Goal: Information Seeking & Learning: Learn about a topic

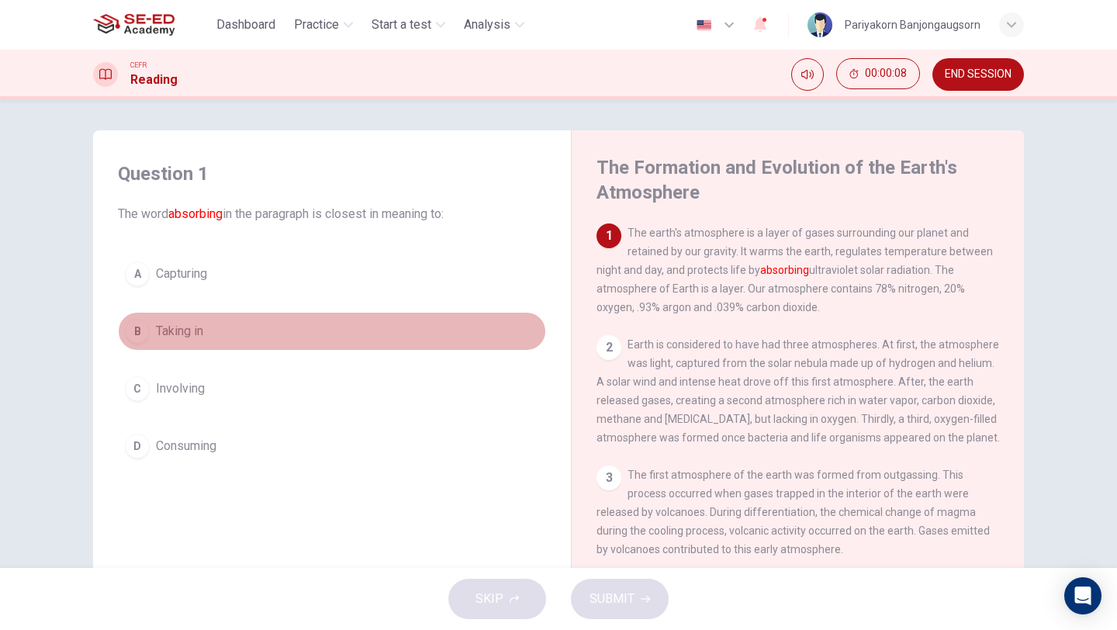
click at [231, 327] on button "B Taking in" at bounding box center [332, 331] width 428 height 39
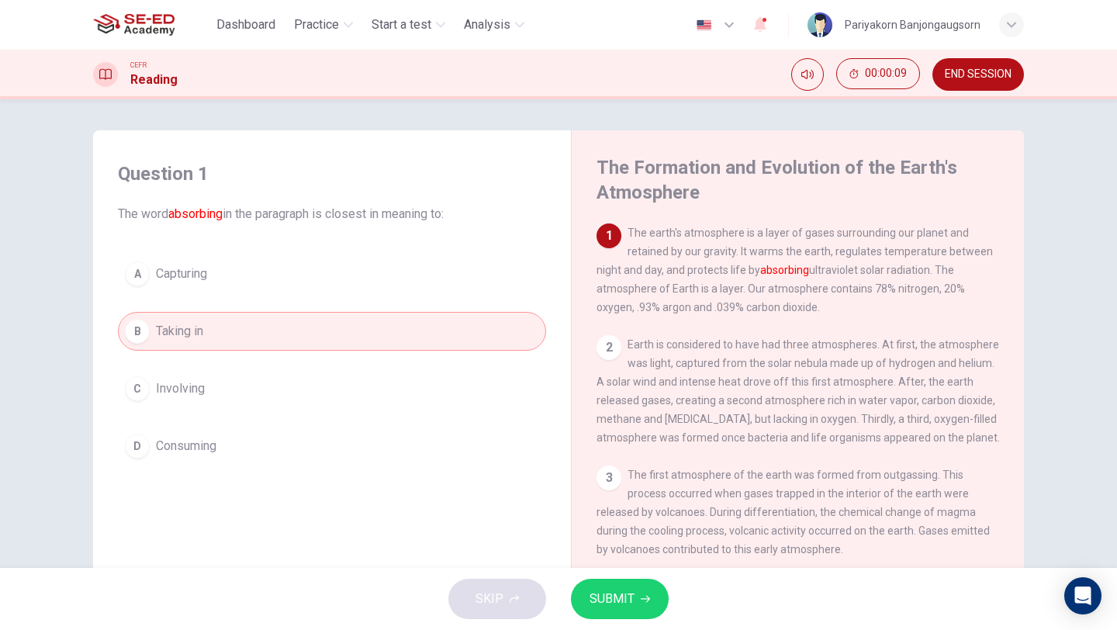
click at [634, 603] on button "SUBMIT" at bounding box center [620, 599] width 98 height 40
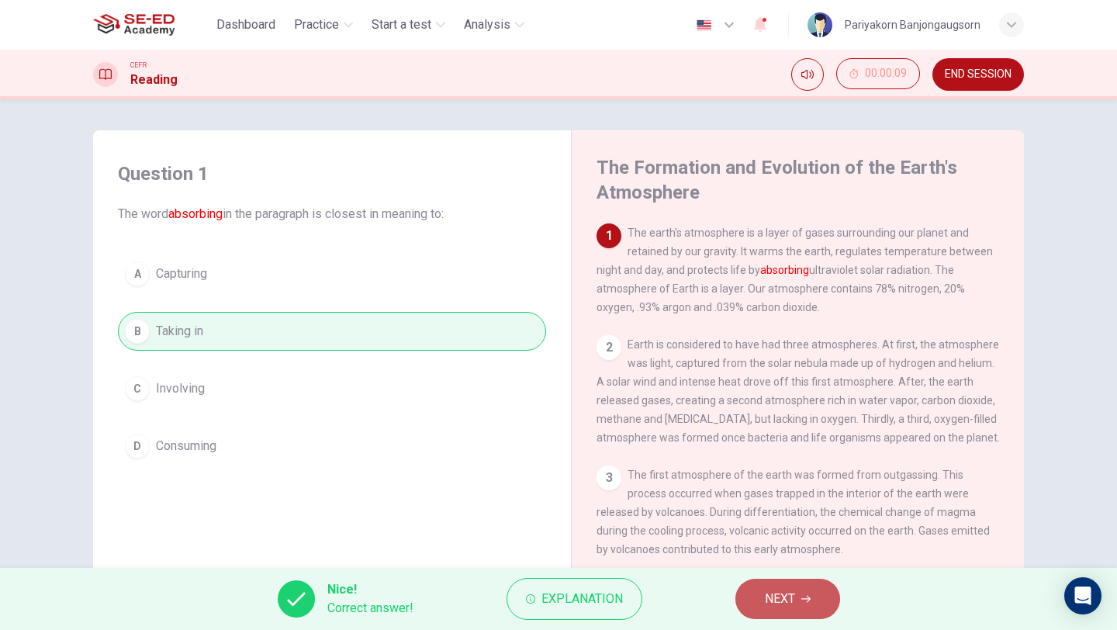
click at [759, 590] on button "NEXT" at bounding box center [787, 599] width 105 height 40
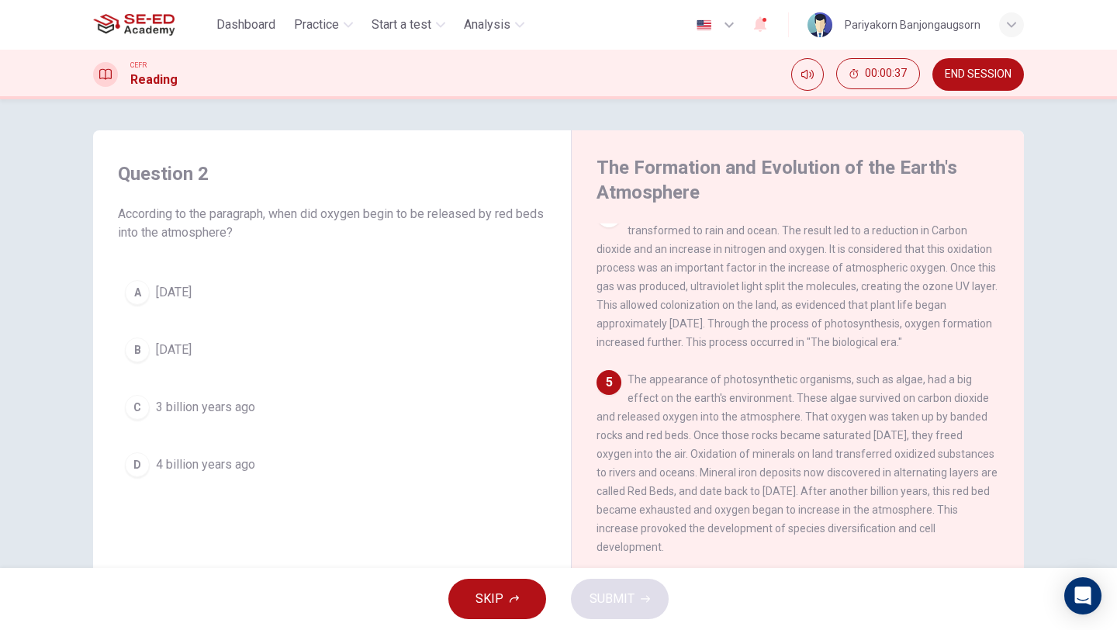
scroll to position [379, 0]
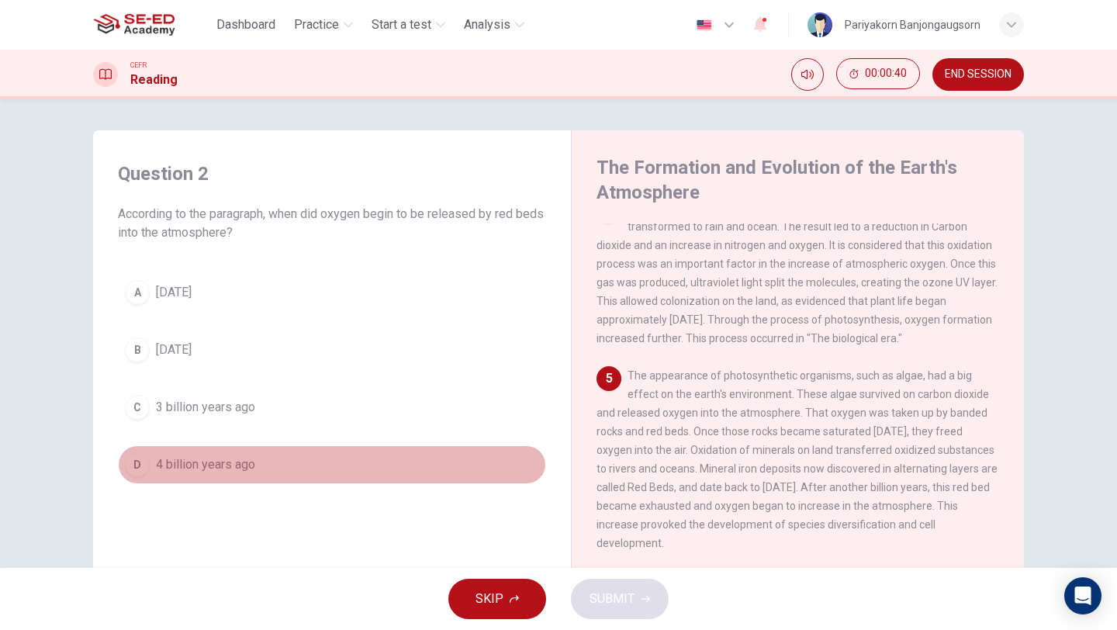
click at [291, 465] on button "D 4 billion years ago" at bounding box center [332, 464] width 428 height 39
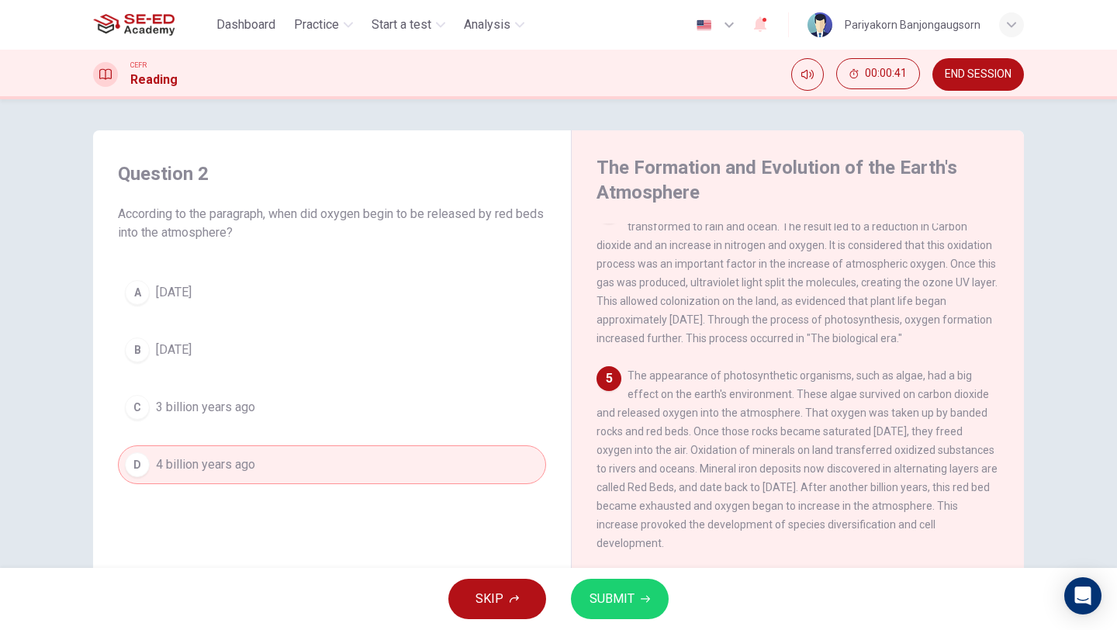
click at [596, 607] on span "SUBMIT" at bounding box center [612, 599] width 45 height 22
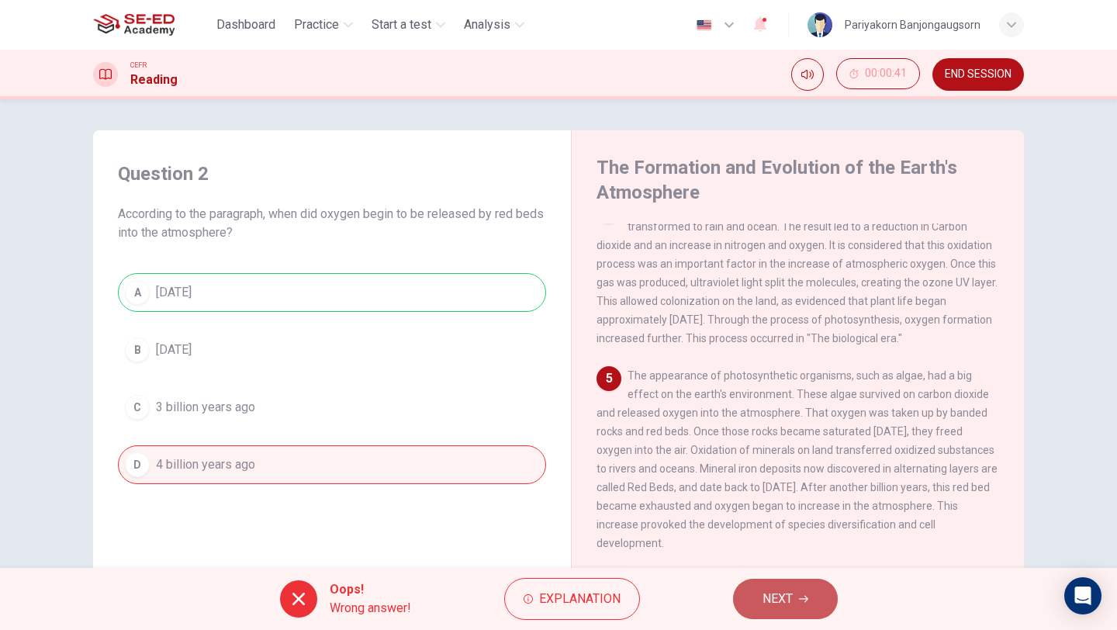
click at [755, 593] on button "NEXT" at bounding box center [785, 599] width 105 height 40
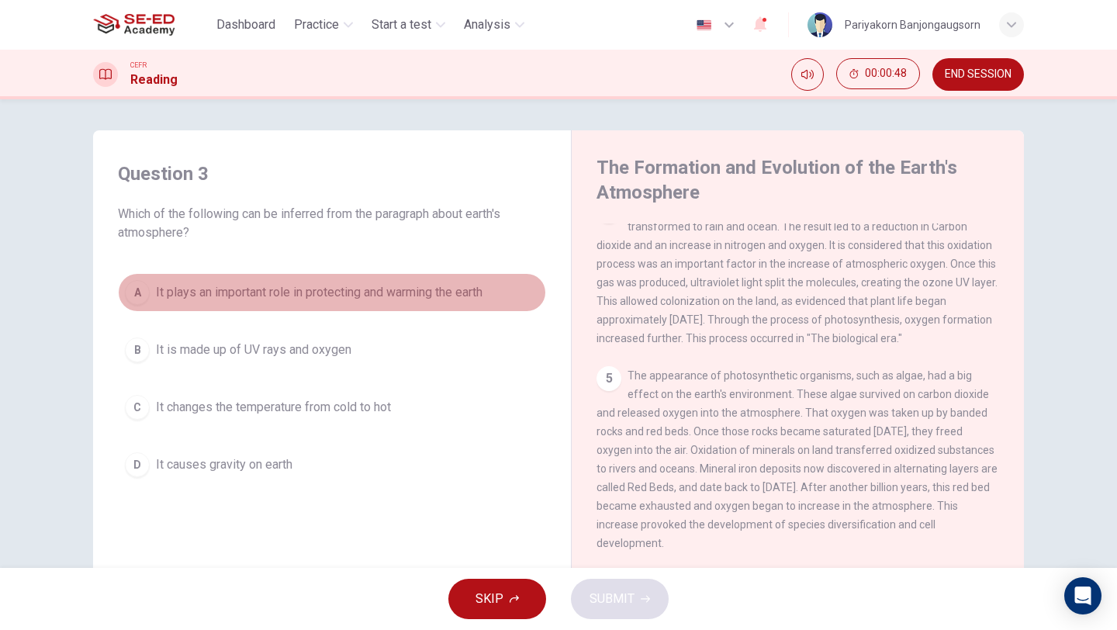
click at [412, 295] on span "It plays an important role in protecting and warming the earth" at bounding box center [319, 292] width 327 height 19
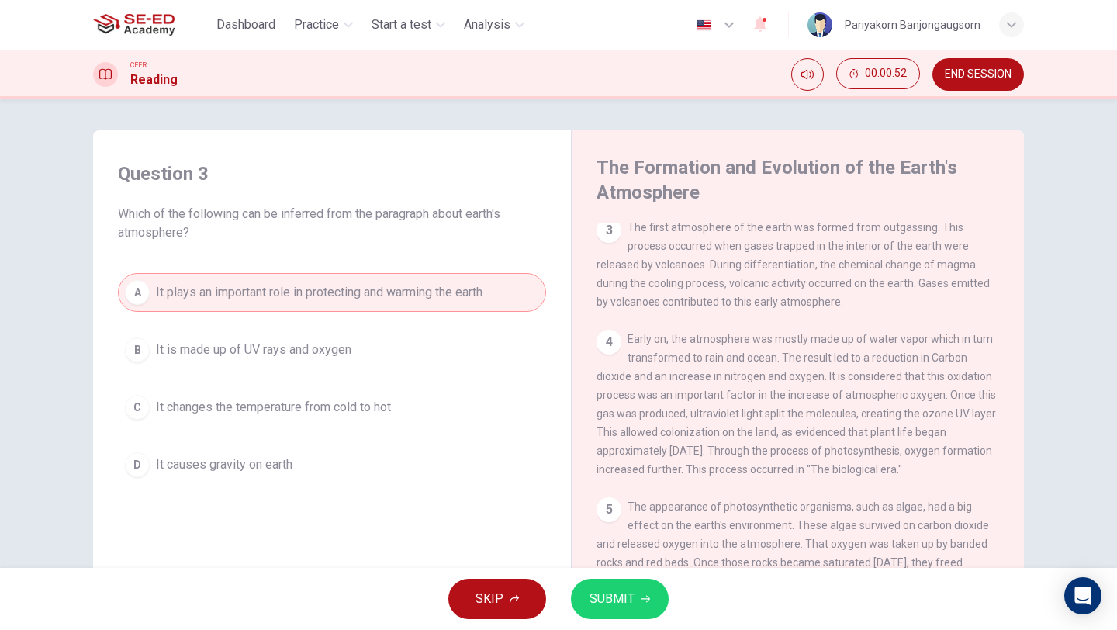
scroll to position [0, 0]
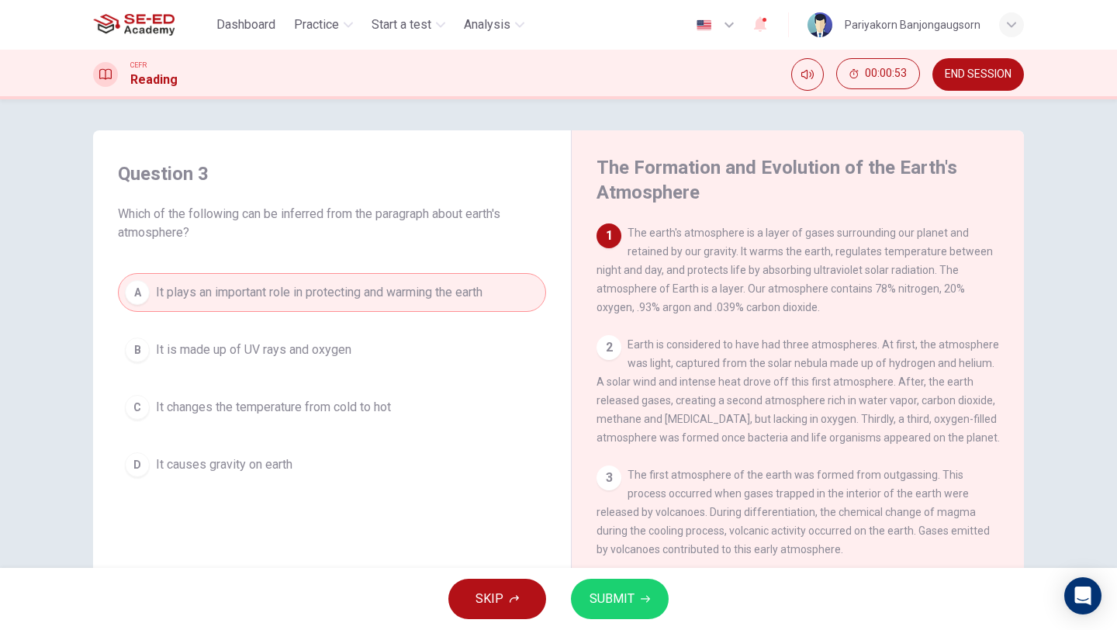
click at [623, 593] on span "SUBMIT" at bounding box center [612, 599] width 45 height 22
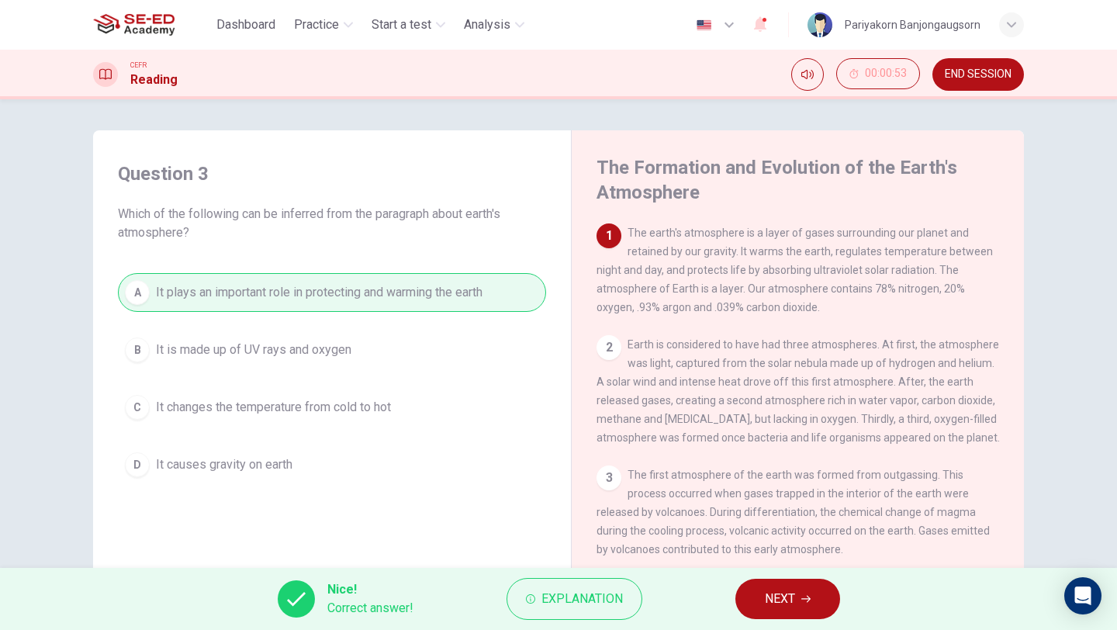
click at [749, 586] on button "NEXT" at bounding box center [787, 599] width 105 height 40
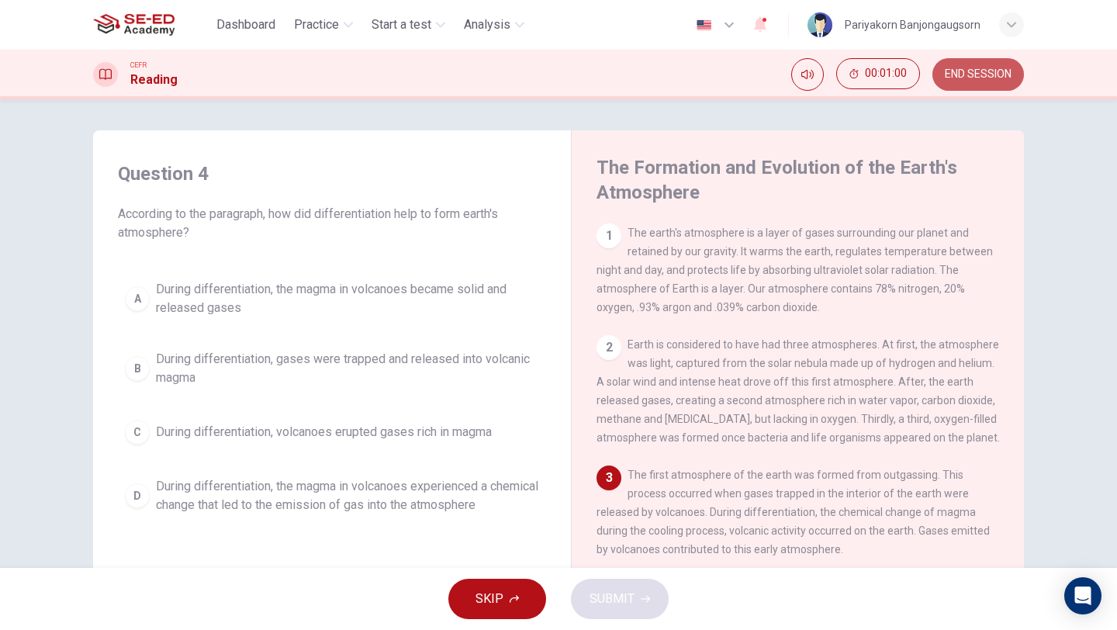
click at [966, 82] on button "END SESSION" at bounding box center [978, 74] width 92 height 33
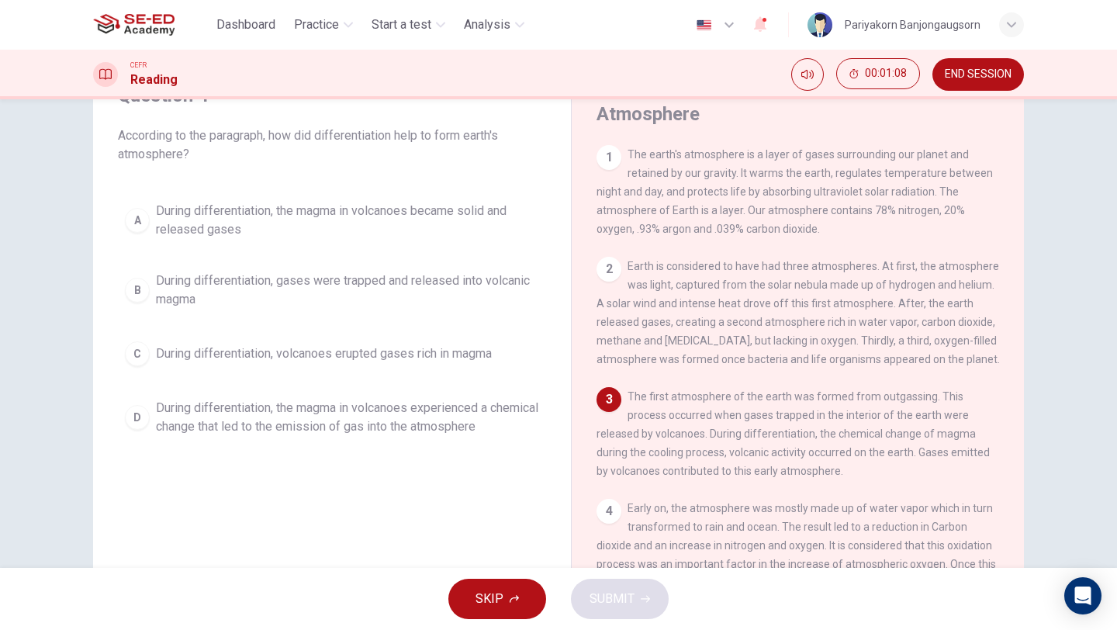
scroll to position [79, 0]
click at [241, 224] on span "During differentiation, the magma in volcanoes became solid and released gases" at bounding box center [347, 219] width 383 height 37
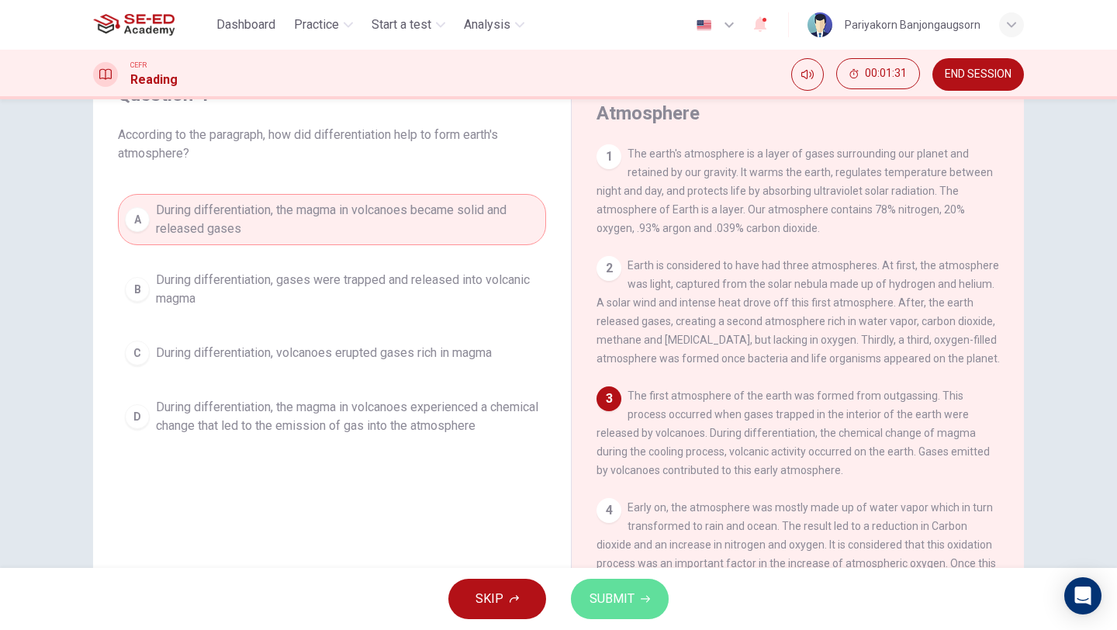
click at [611, 588] on span "SUBMIT" at bounding box center [612, 599] width 45 height 22
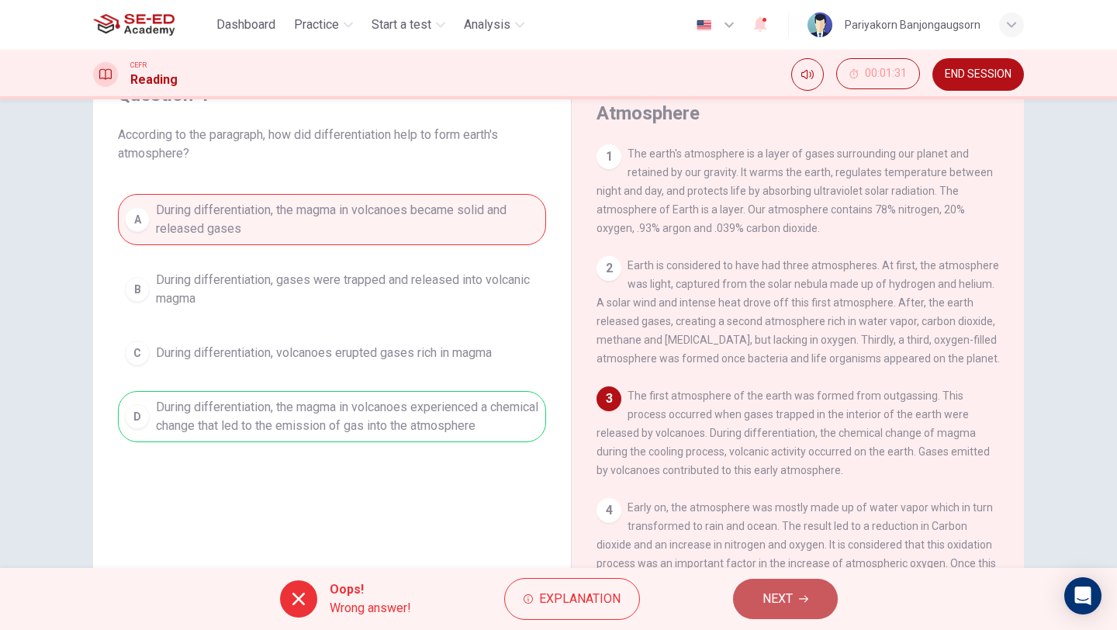
click at [745, 586] on button "NEXT" at bounding box center [785, 599] width 105 height 40
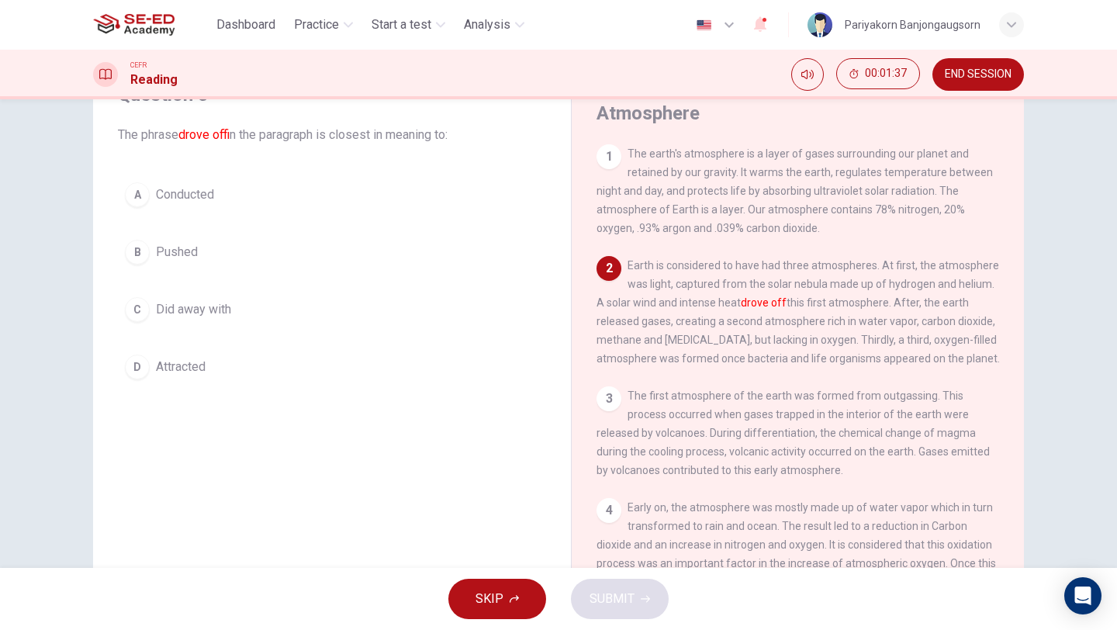
click at [220, 259] on button "B Pushed" at bounding box center [332, 252] width 428 height 39
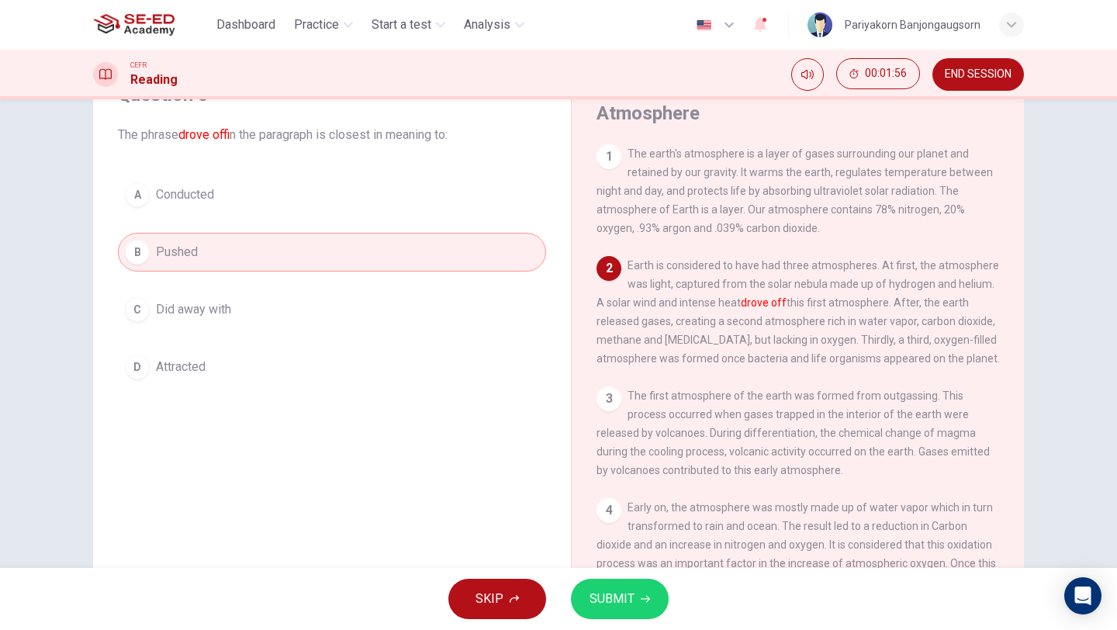
click at [256, 312] on button "C Did away with" at bounding box center [332, 309] width 428 height 39
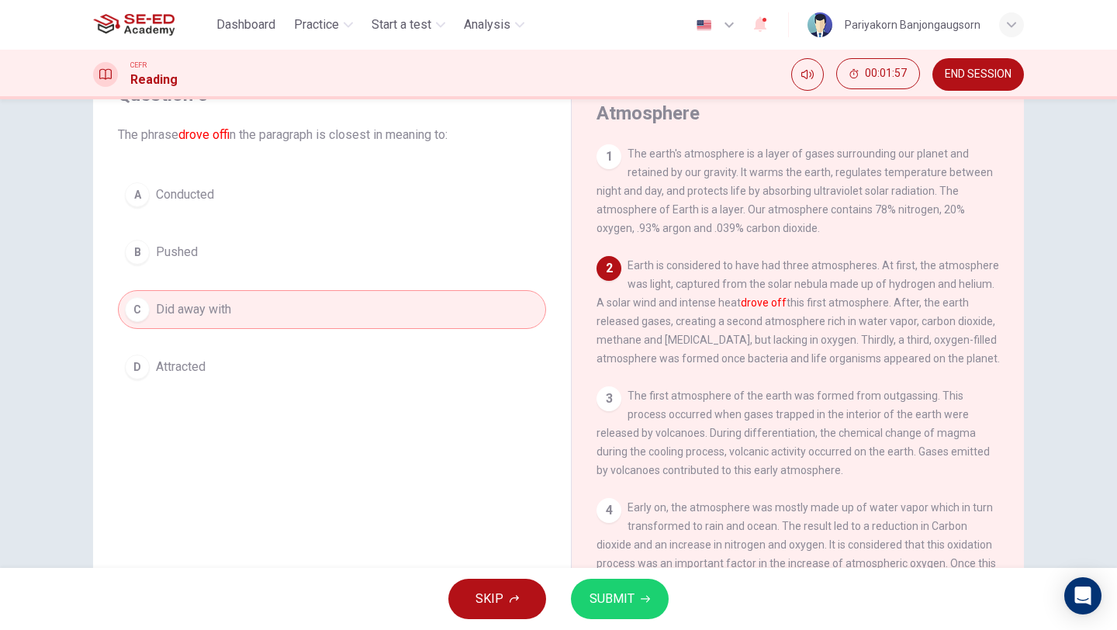
click at [623, 592] on span "SUBMIT" at bounding box center [612, 599] width 45 height 22
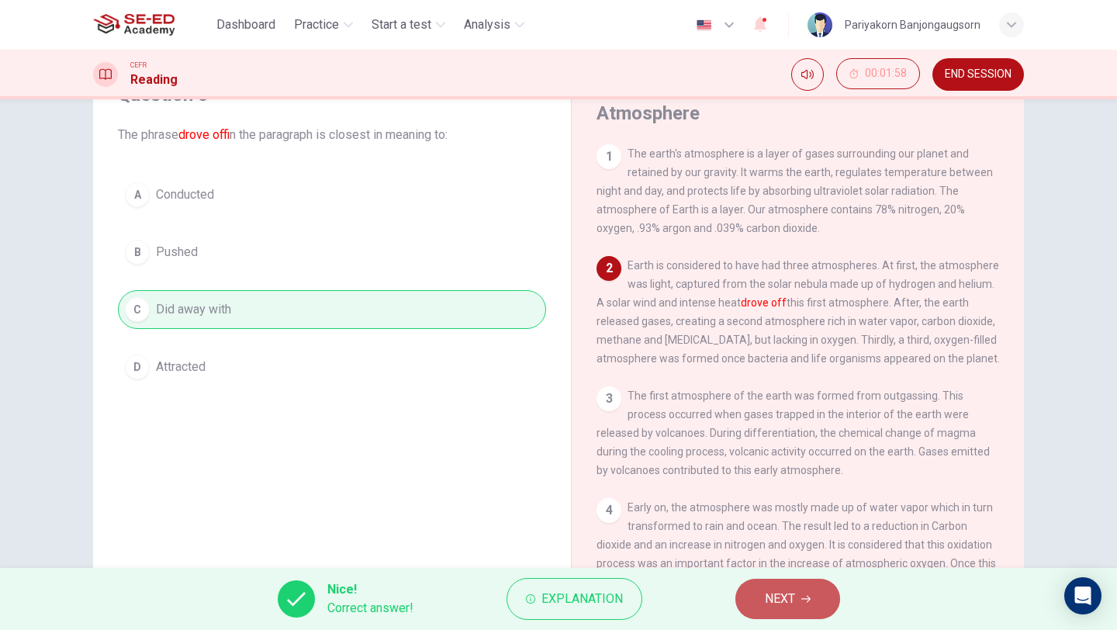
click at [756, 591] on button "NEXT" at bounding box center [787, 599] width 105 height 40
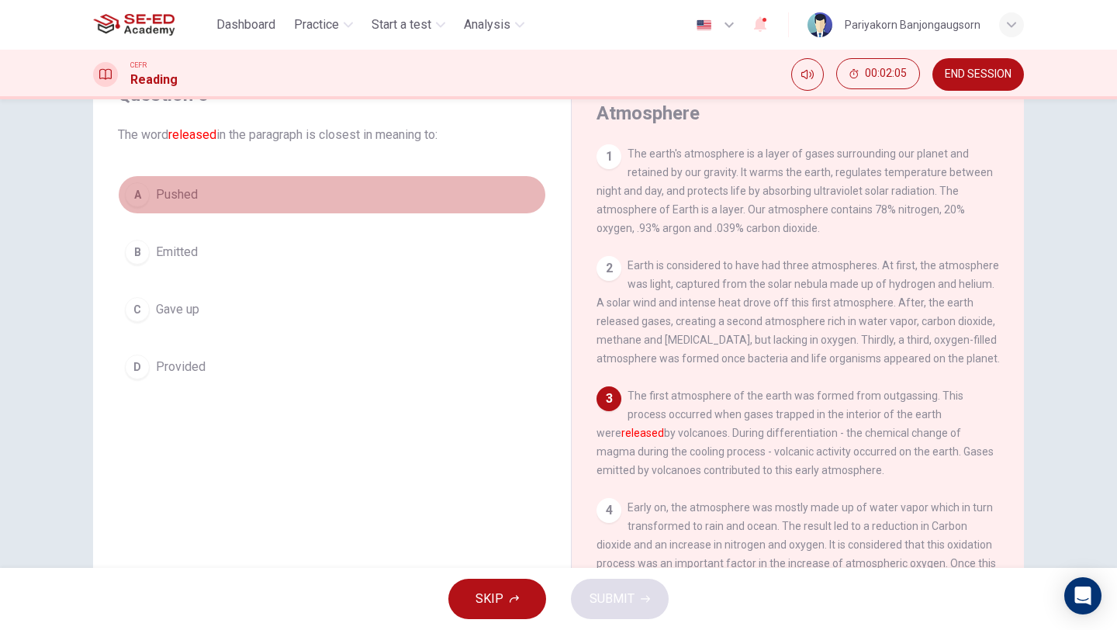
click at [229, 199] on button "A Pushed" at bounding box center [332, 194] width 428 height 39
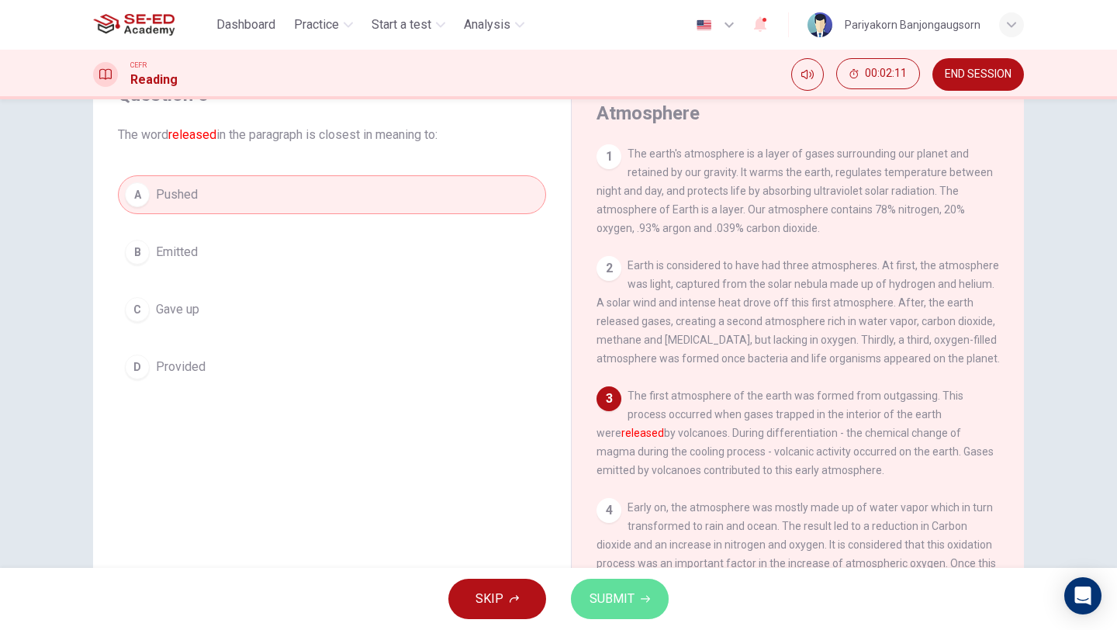
click at [579, 594] on button "SUBMIT" at bounding box center [620, 599] width 98 height 40
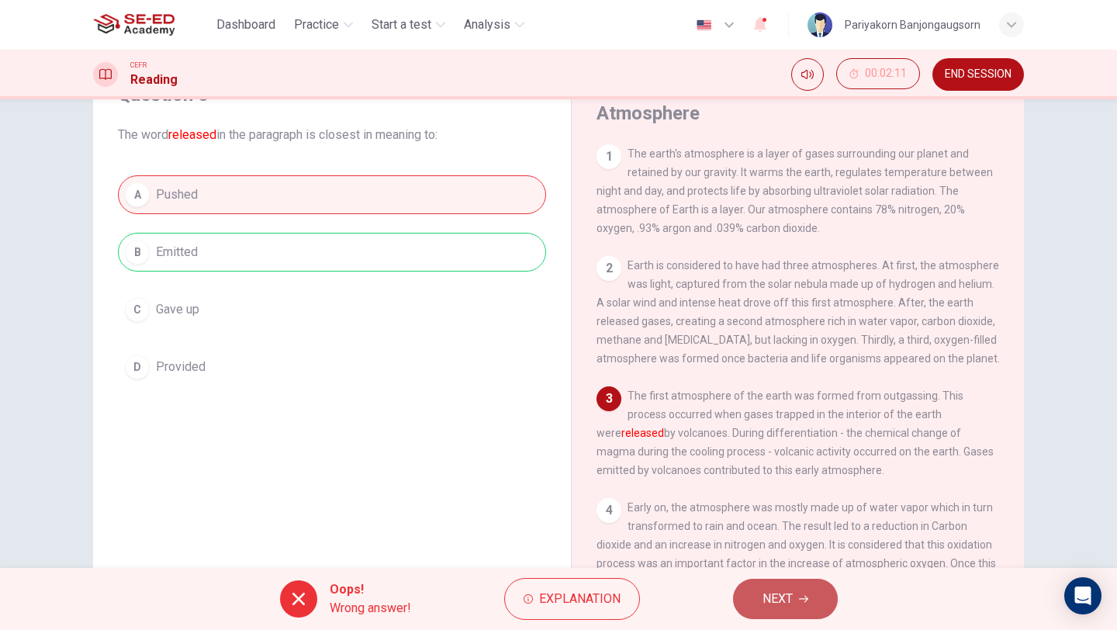
click at [745, 587] on button "NEXT" at bounding box center [785, 599] width 105 height 40
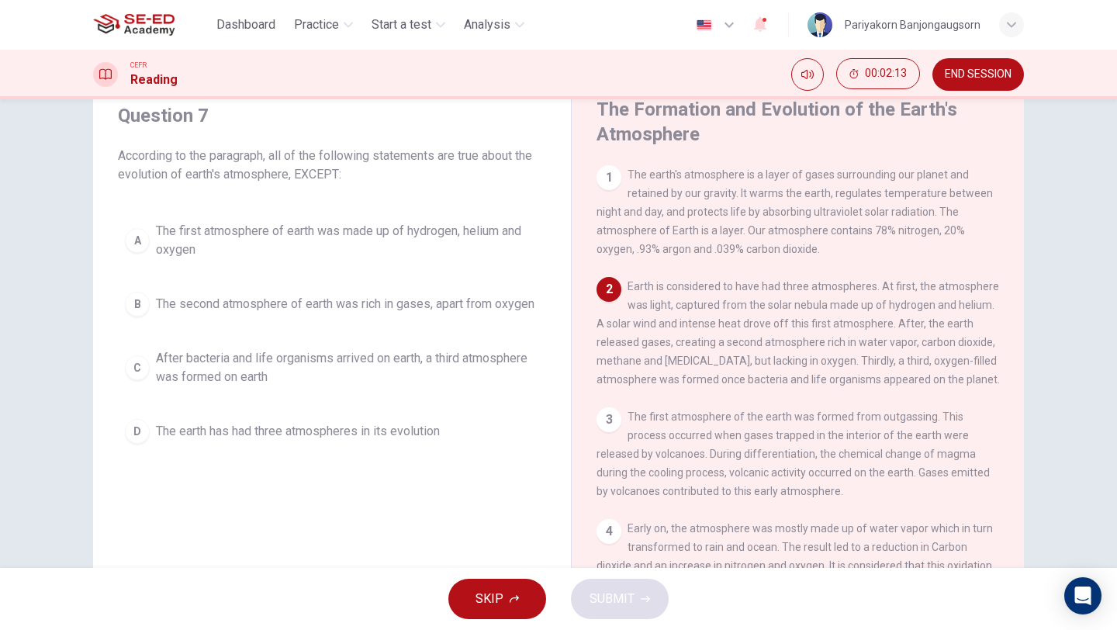
scroll to position [57, 0]
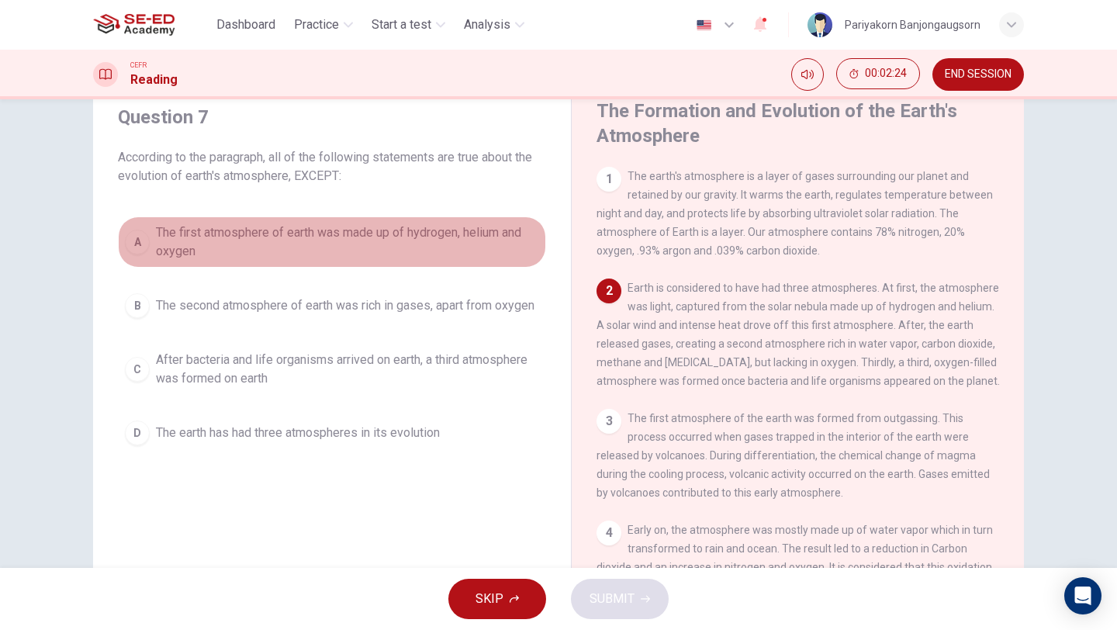
click at [206, 257] on span "The first atmosphere of earth was made up of hydrogen, helium and oxygen" at bounding box center [347, 241] width 383 height 37
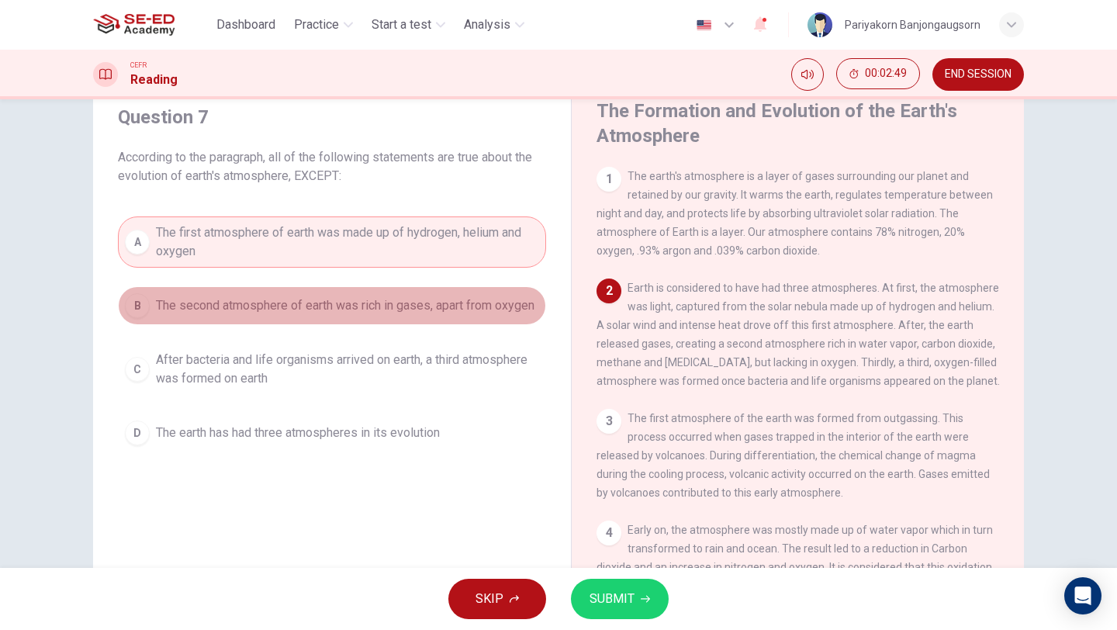
click at [310, 315] on span "The second atmosphere of earth was rich in gases, apart from oxygen" at bounding box center [345, 305] width 379 height 19
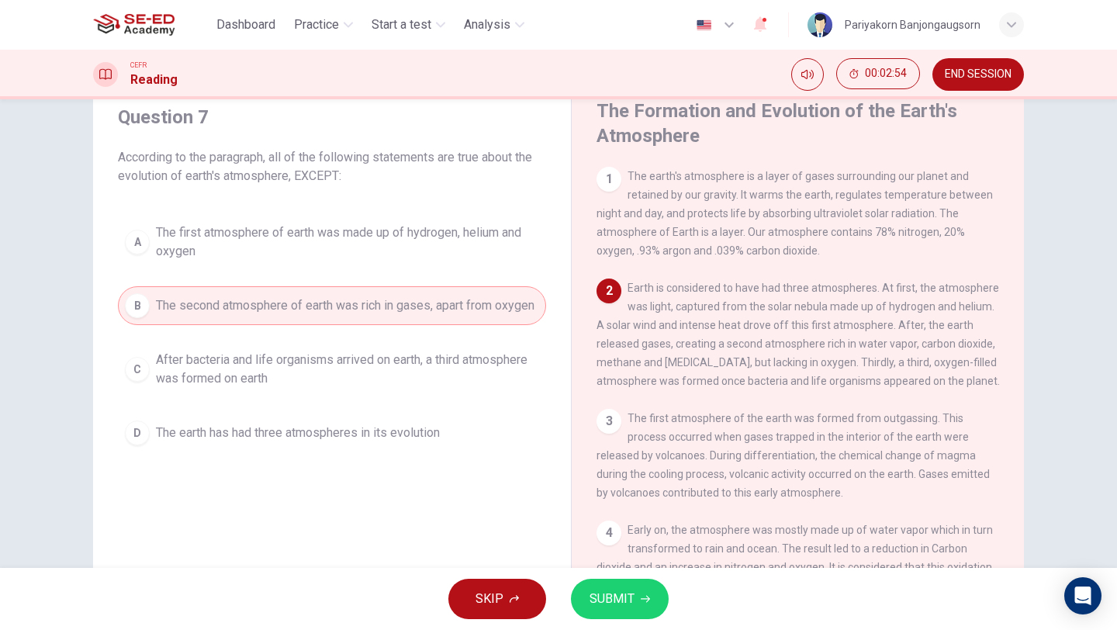
click at [327, 430] on button "D The earth has had three atmospheres in its evolution" at bounding box center [332, 432] width 428 height 39
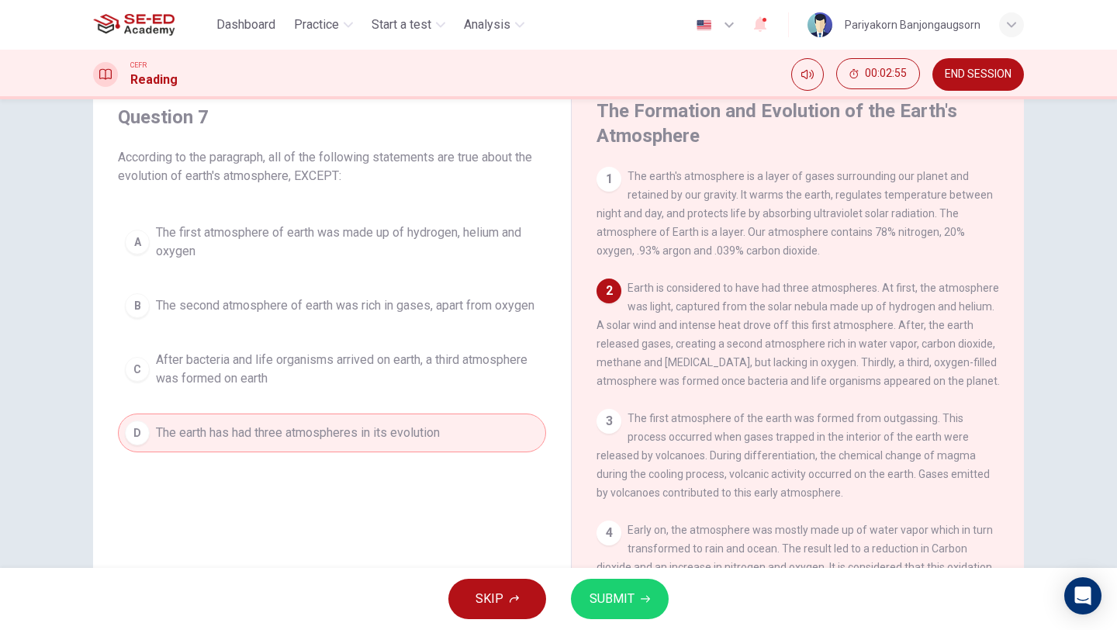
click at [327, 388] on span "After bacteria and life organisms arrived on earth, a third atmosphere was form…" at bounding box center [347, 369] width 383 height 37
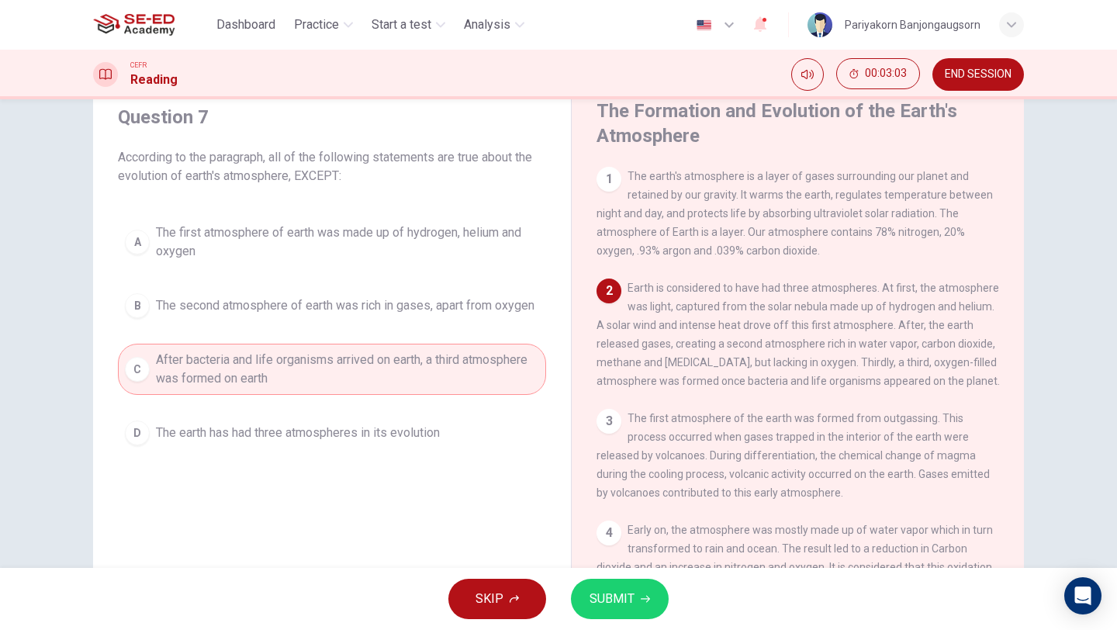
click at [402, 263] on button "A The first atmosphere of earth was made up of hydrogen, helium and oxygen" at bounding box center [332, 241] width 428 height 51
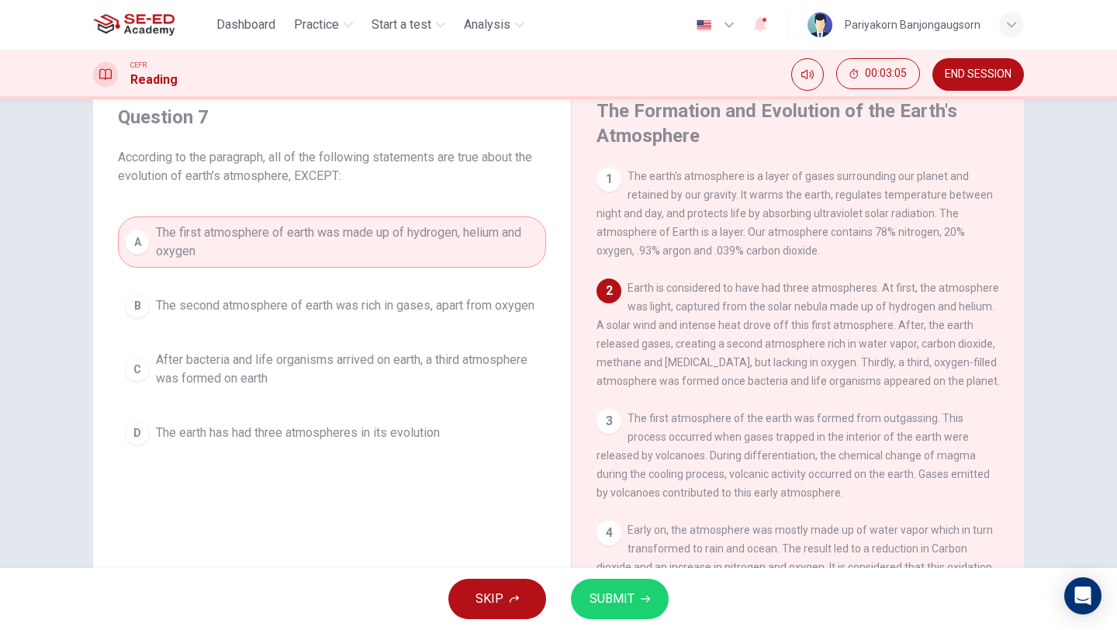
click at [598, 586] on button "SUBMIT" at bounding box center [620, 599] width 98 height 40
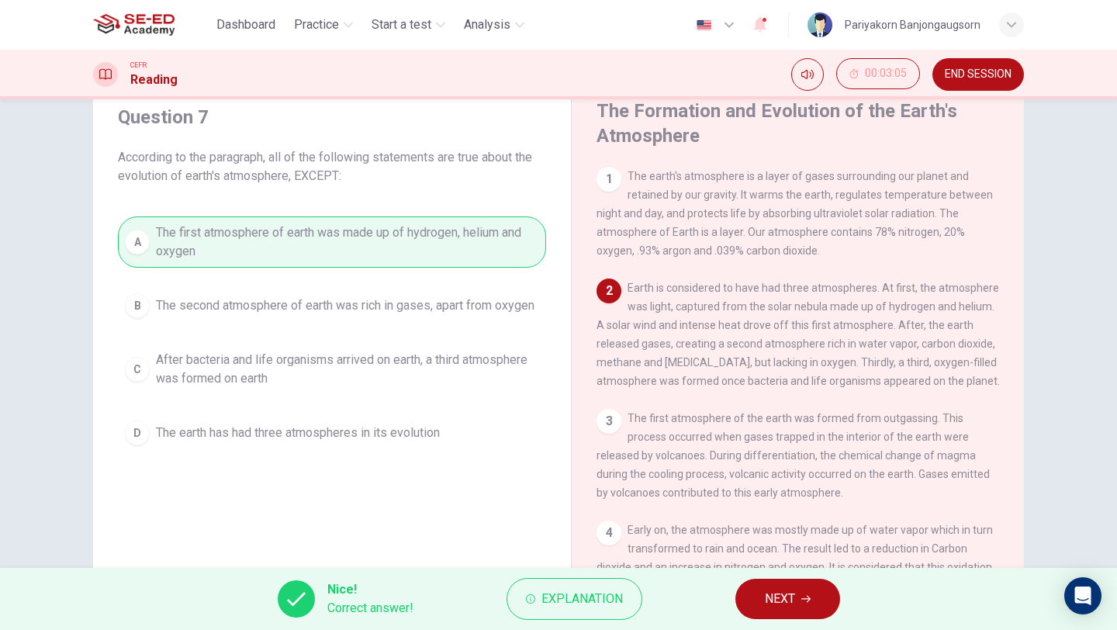
click at [747, 604] on button "NEXT" at bounding box center [787, 599] width 105 height 40
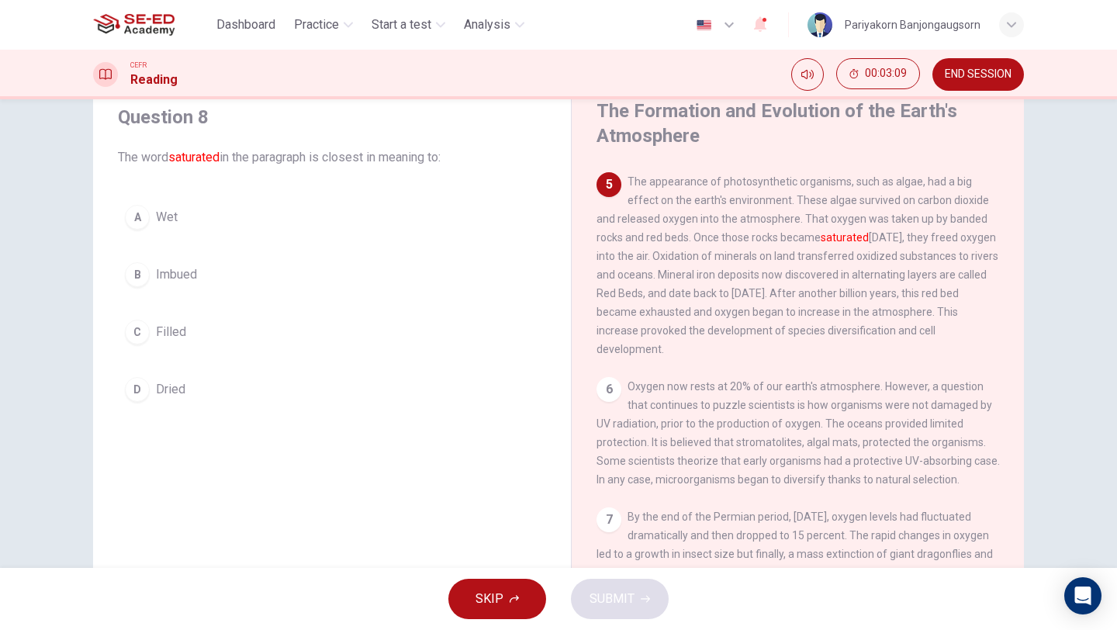
scroll to position [541, 0]
click at [228, 339] on button "C Filled" at bounding box center [332, 332] width 428 height 39
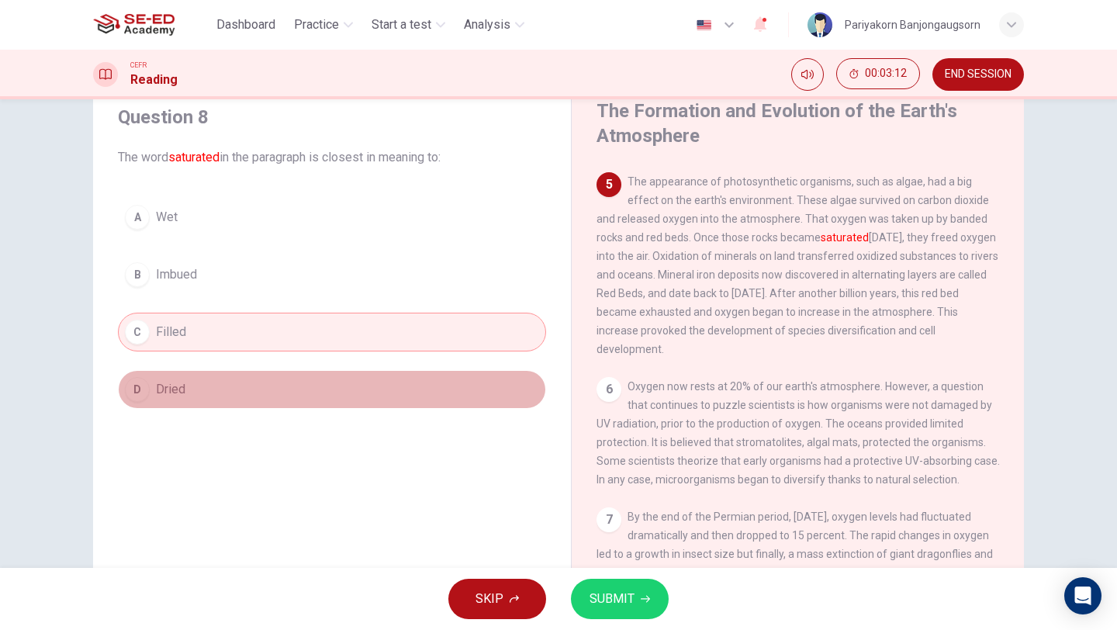
click at [222, 377] on button "D Dried" at bounding box center [332, 389] width 428 height 39
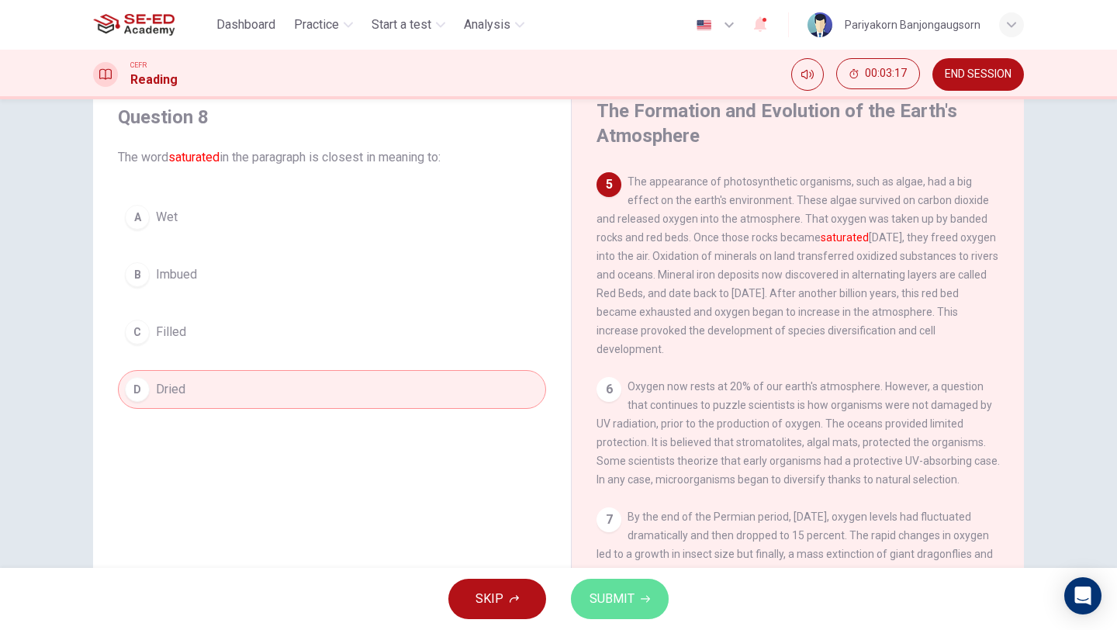
click at [598, 583] on button "SUBMIT" at bounding box center [620, 599] width 98 height 40
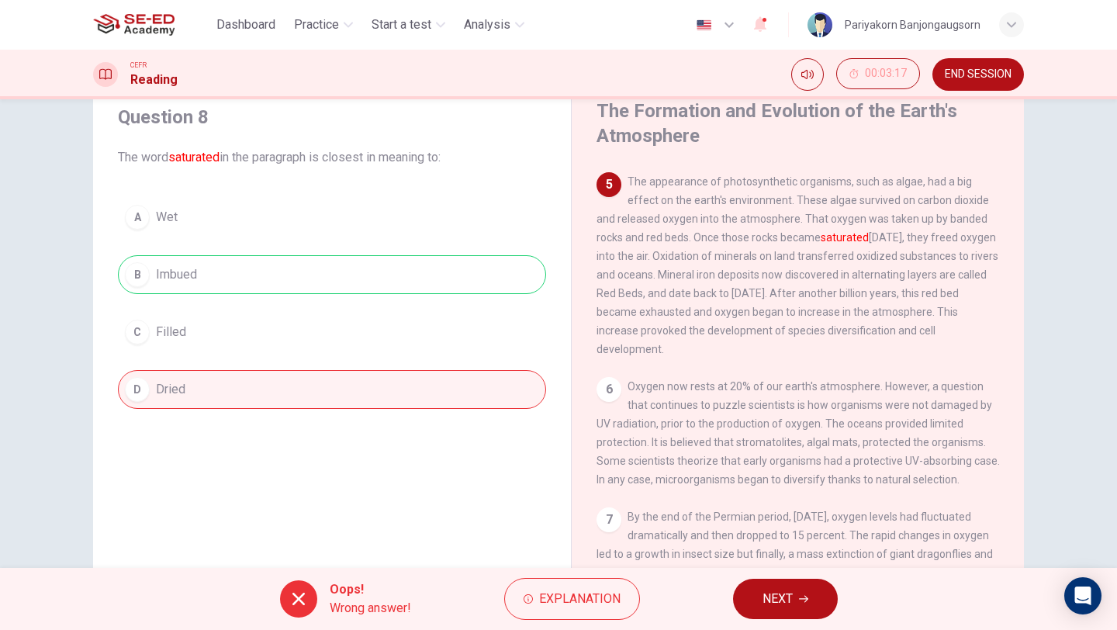
click at [778, 586] on button "NEXT" at bounding box center [785, 599] width 105 height 40
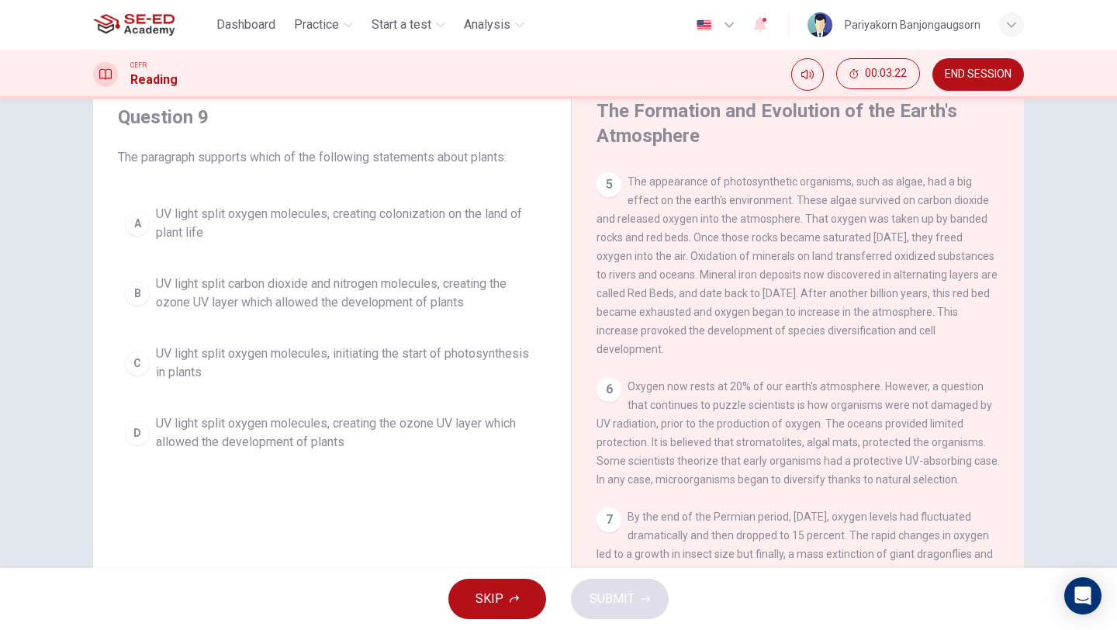
scroll to position [133, 0]
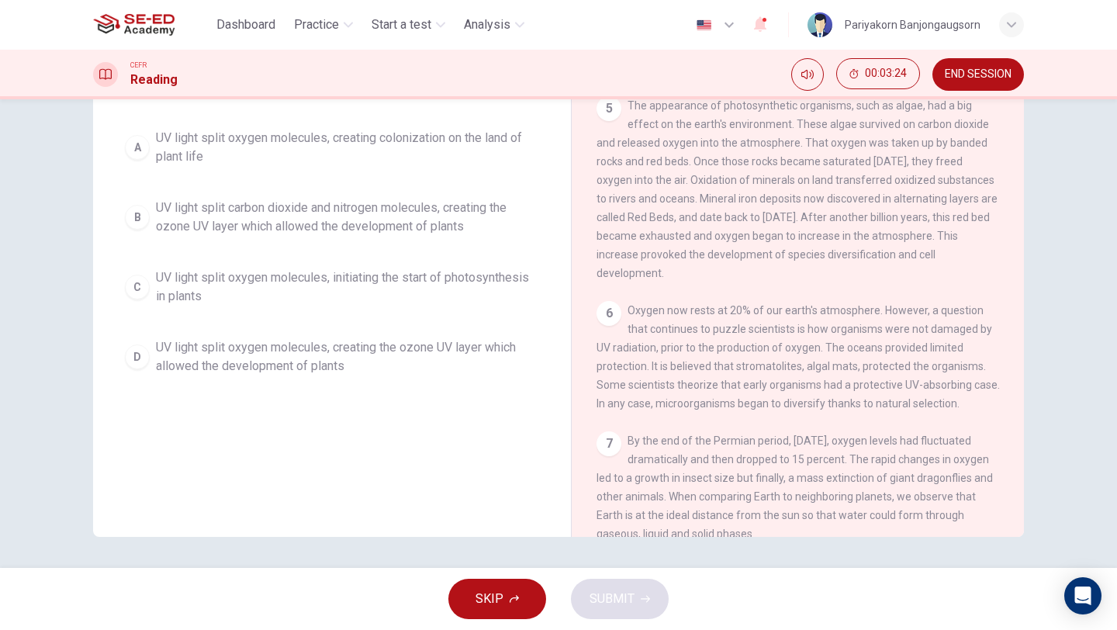
click at [962, 91] on div "CEFR Reading 00:03:24 END SESSION" at bounding box center [558, 75] width 1117 height 50
click at [960, 80] on span "END SESSION" at bounding box center [978, 74] width 67 height 12
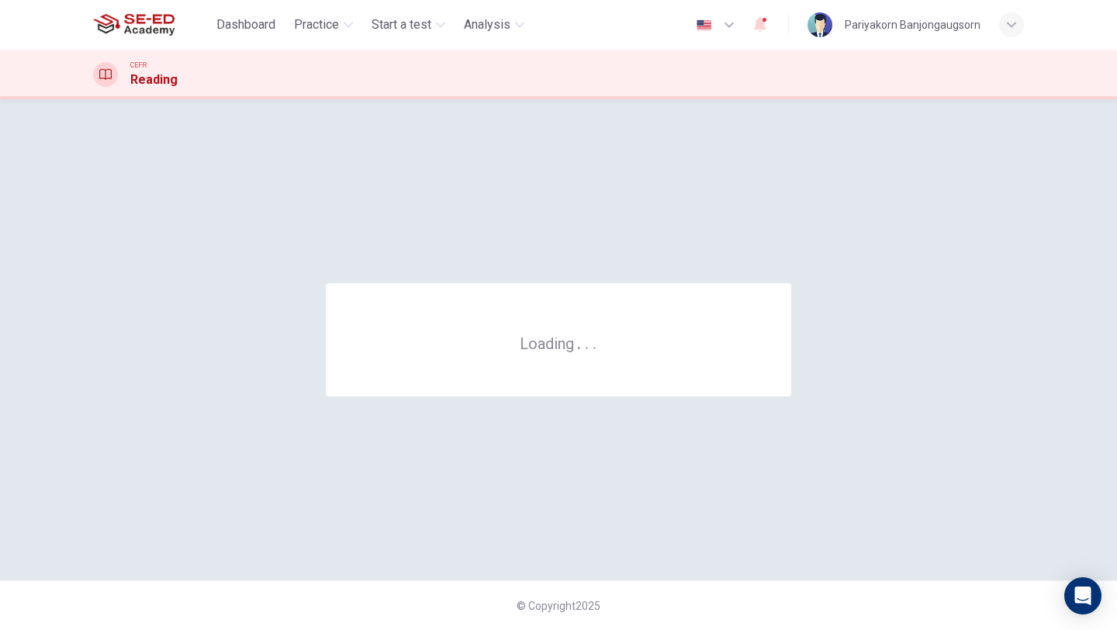
scroll to position [0, 0]
